Goal: Transaction & Acquisition: Download file/media

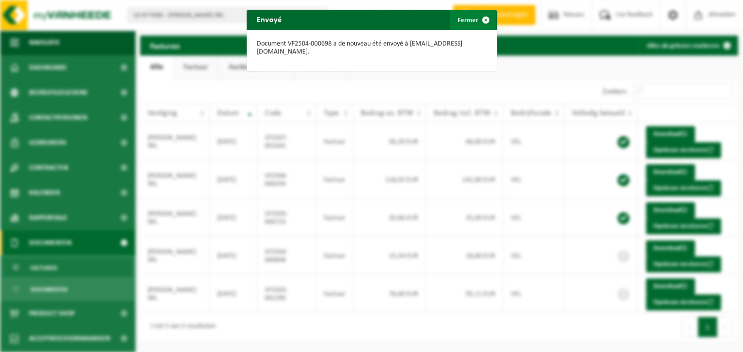
click at [482, 19] on span "button" at bounding box center [486, 20] width 20 height 20
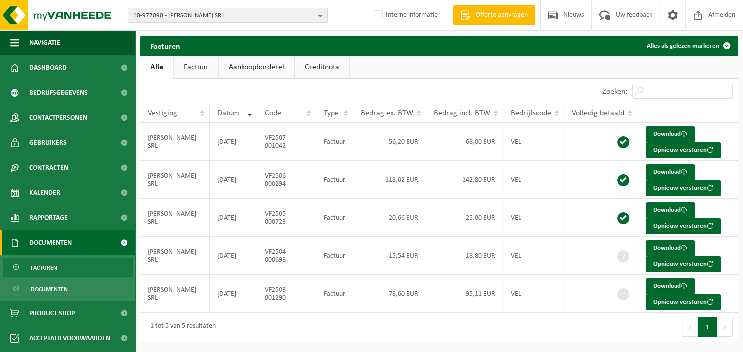
click at [321, 11] on b "button" at bounding box center [322, 15] width 9 height 14
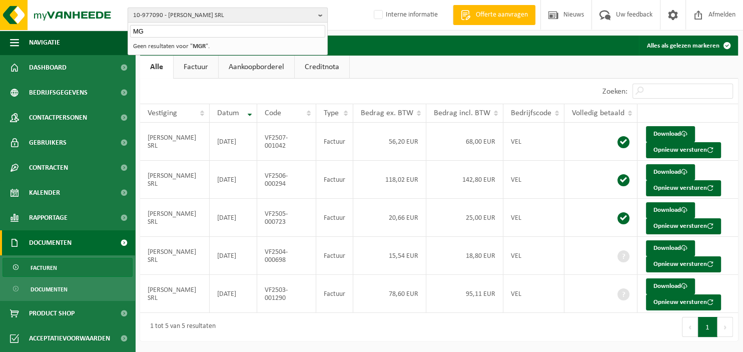
type input "M"
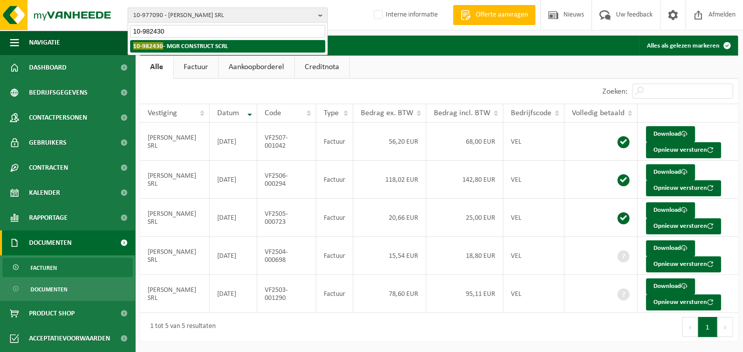
type input "10-982430"
click at [214, 47] on strong "10-982430 - MGR CONSTRUCT SCRL" at bounding box center [180, 46] width 95 height 8
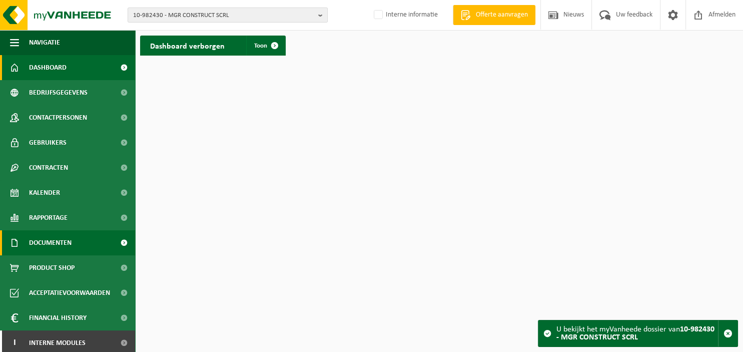
click at [61, 247] on span "Documenten" at bounding box center [50, 242] width 43 height 25
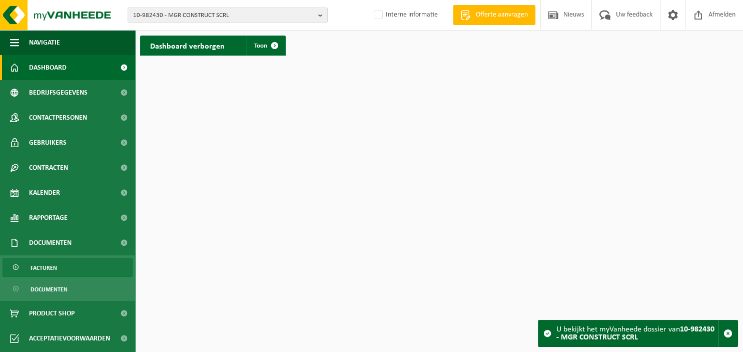
click at [53, 267] on span "Facturen" at bounding box center [44, 267] width 27 height 19
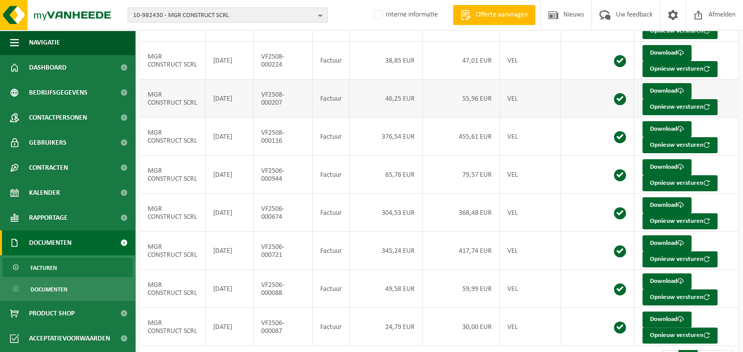
scroll to position [182, 0]
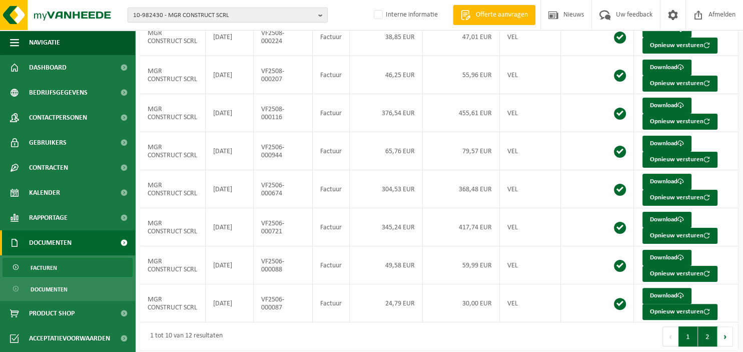
click at [706, 332] on button "2" at bounding box center [708, 336] width 20 height 20
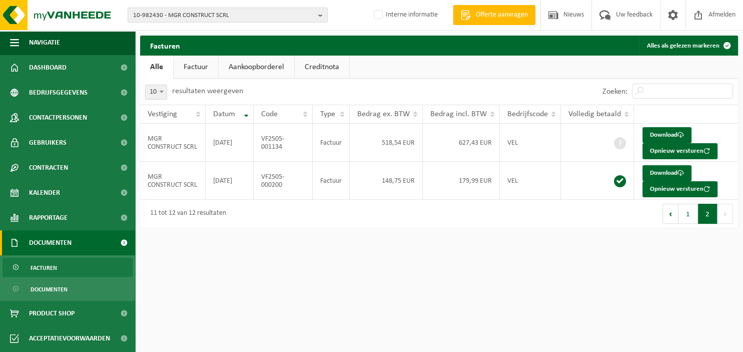
scroll to position [0, 0]
click at [656, 136] on link "Download" at bounding box center [666, 135] width 49 height 16
click at [326, 20] on b "button" at bounding box center [322, 15] width 9 height 14
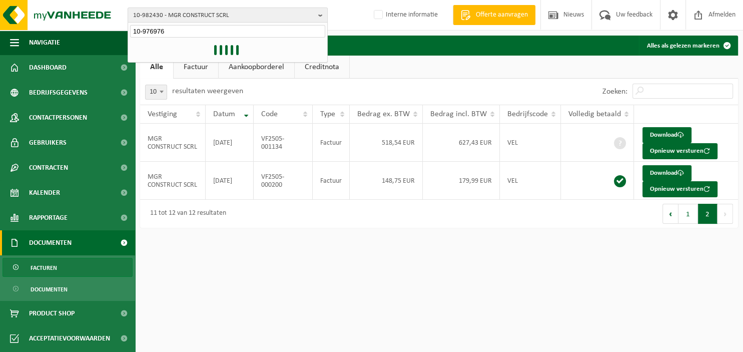
type input "10-976976"
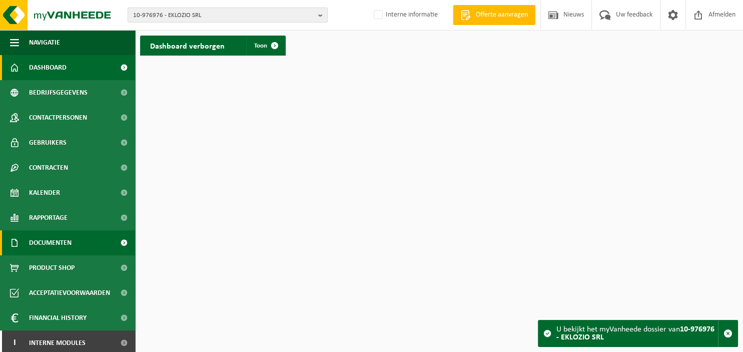
click at [55, 240] on span "Documenten" at bounding box center [50, 242] width 43 height 25
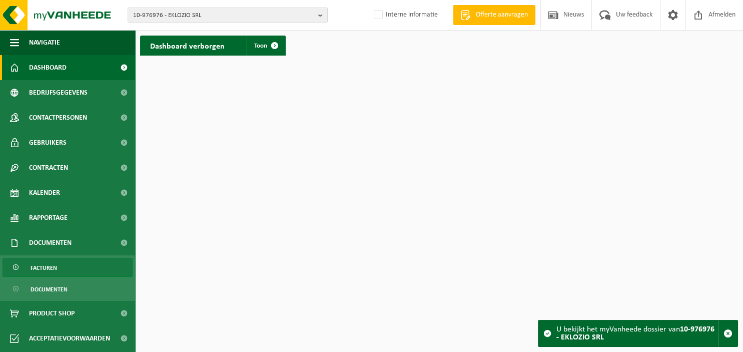
click at [46, 265] on span "Facturen" at bounding box center [44, 267] width 27 height 19
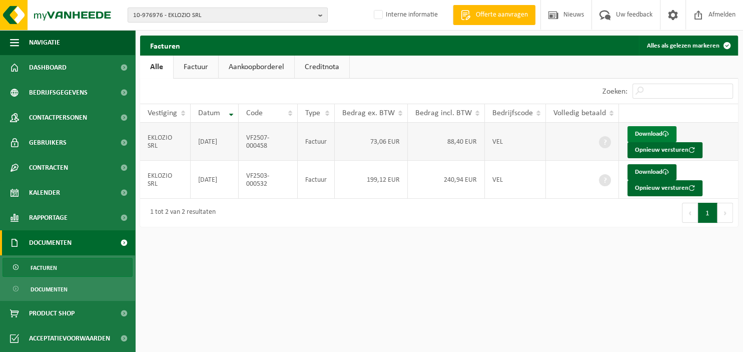
click at [654, 133] on link "Download" at bounding box center [651, 134] width 49 height 16
click at [649, 168] on link "Download" at bounding box center [651, 172] width 49 height 16
